Goal: Task Accomplishment & Management: Complete application form

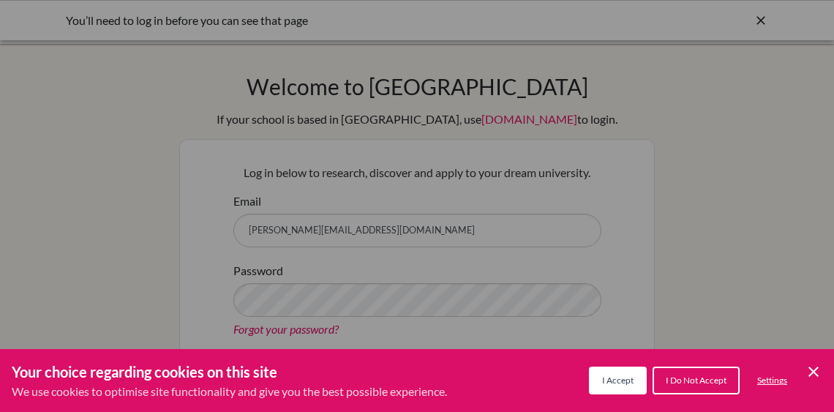
click at [384, 192] on div "Cookie Preferences" at bounding box center [417, 206] width 834 height 412
click at [609, 376] on span "I Accept" at bounding box center [617, 379] width 31 height 11
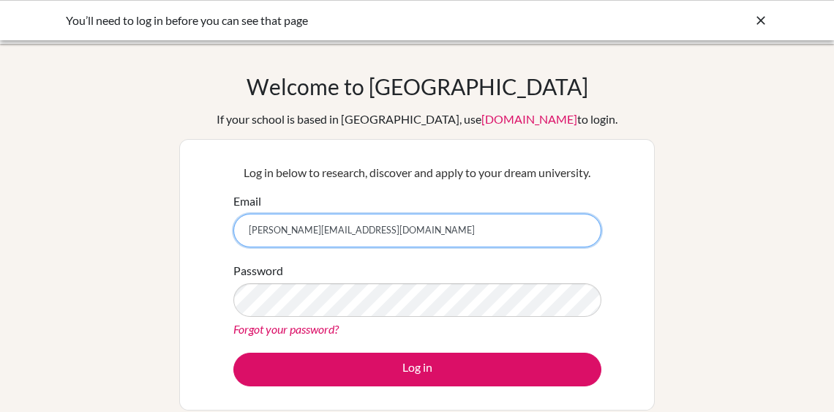
click at [358, 230] on input "harrisonhurley@topamail.com" at bounding box center [417, 231] width 368 height 34
type input "khurley@topamail.com"
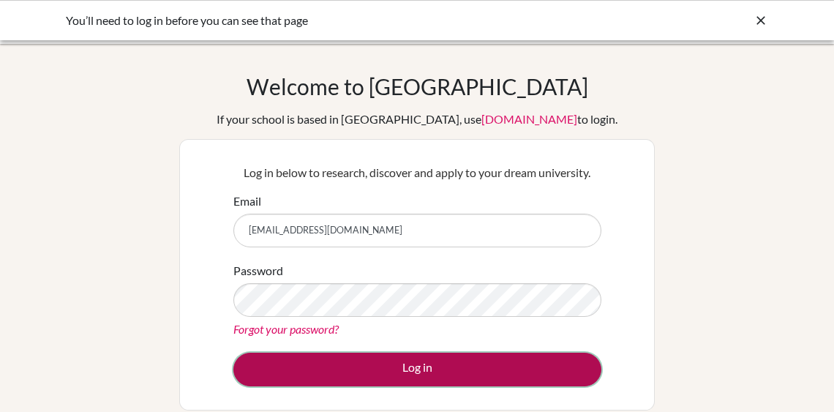
click at [356, 361] on button "Log in" at bounding box center [417, 370] width 368 height 34
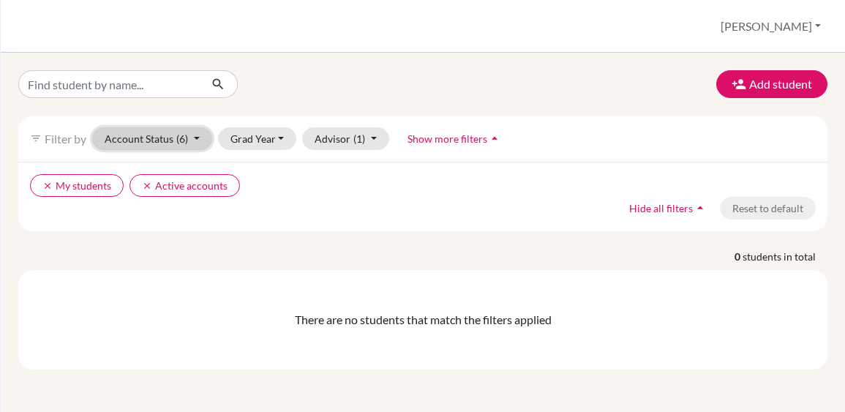
click at [159, 140] on button "Account Status (6)" at bounding box center [152, 138] width 120 height 23
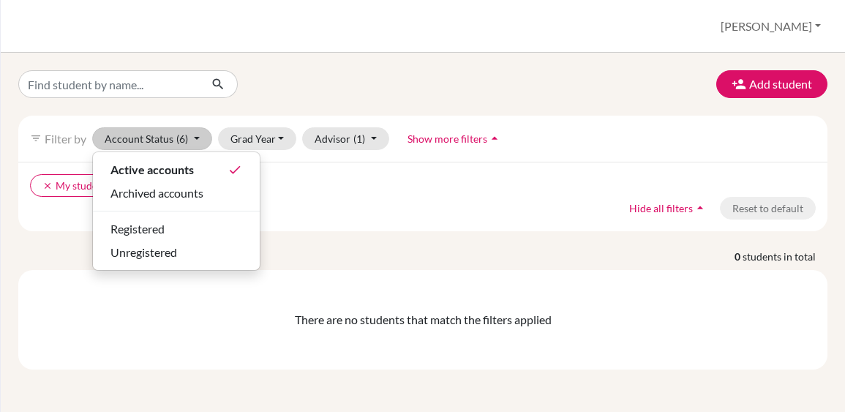
click at [313, 220] on div "clear My students clear Active accounts Hide all filters arrow_drop_up Reset to…" at bounding box center [422, 196] width 809 height 69
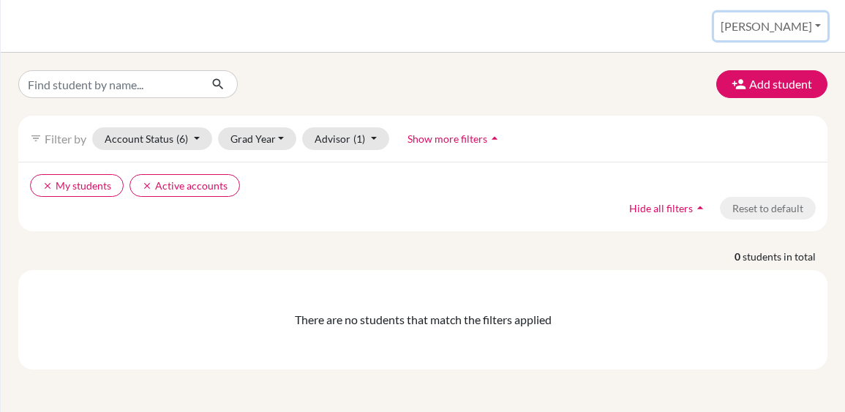
click at [787, 22] on button "Kari" at bounding box center [770, 26] width 113 height 28
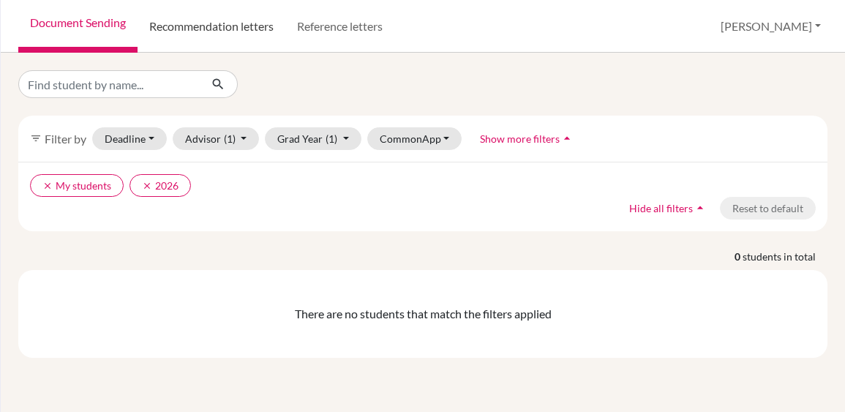
click at [186, 27] on link "Recommendation letters" at bounding box center [212, 26] width 148 height 53
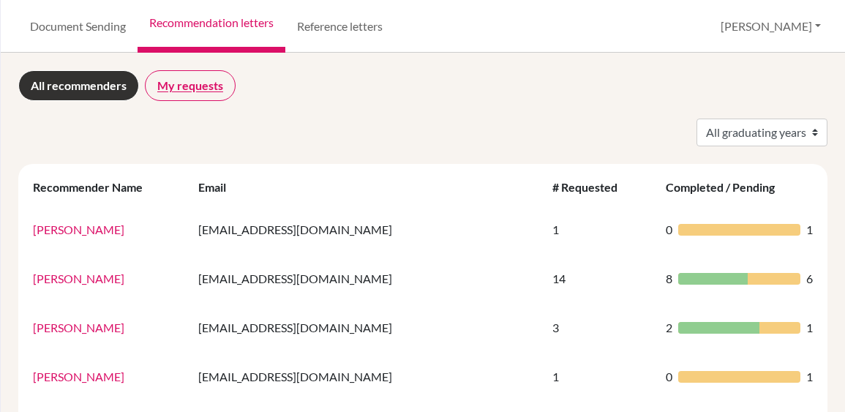
click at [186, 78] on link "My requests" at bounding box center [190, 85] width 91 height 31
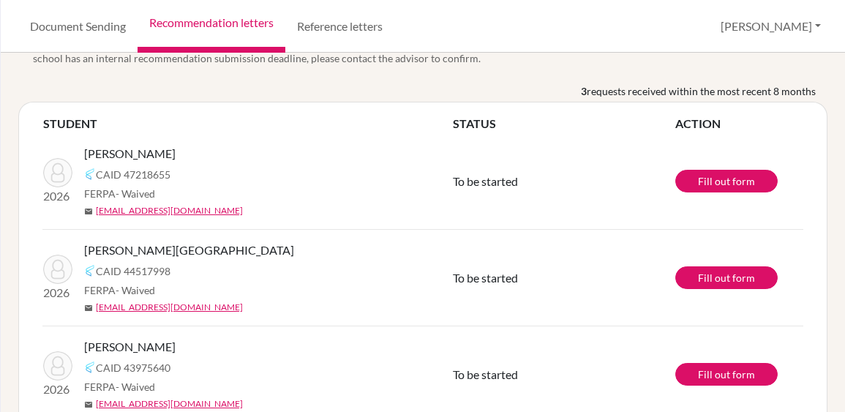
scroll to position [71, 0]
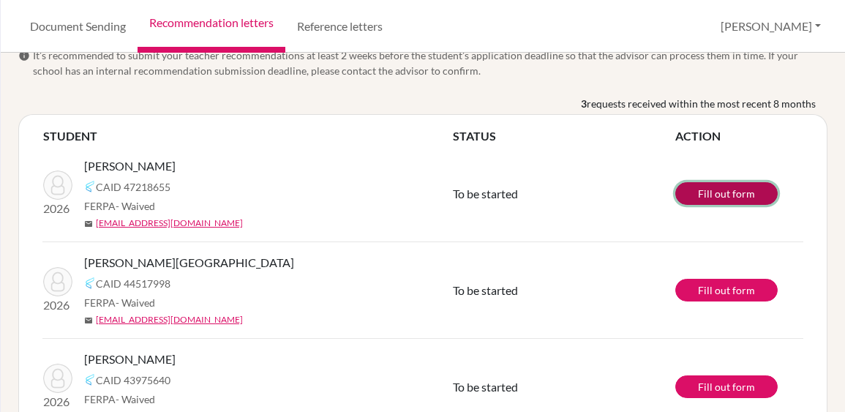
click at [697, 194] on link "Fill out form" at bounding box center [726, 193] width 102 height 23
